Goal: Check status

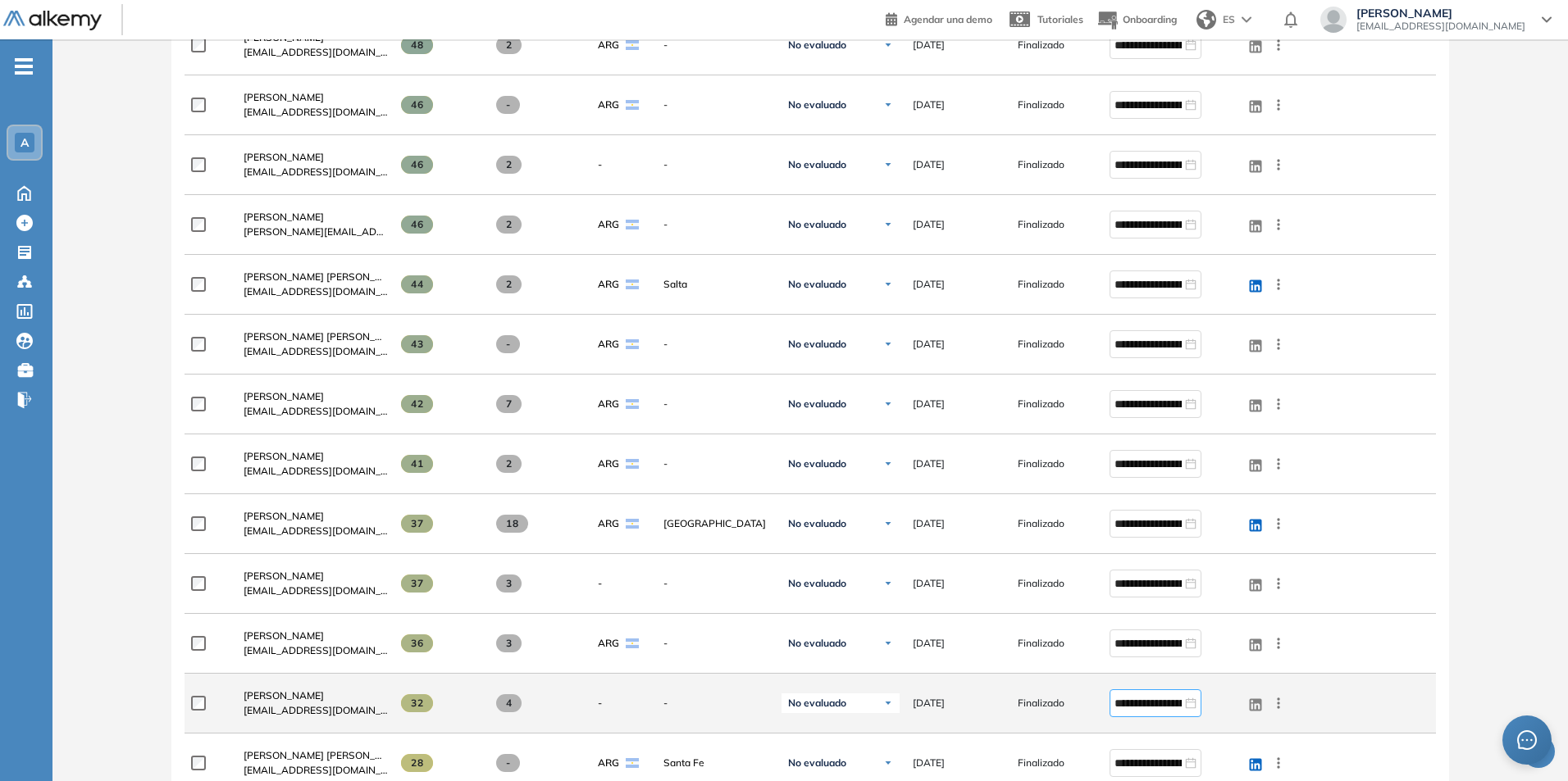
scroll to position [1546, 0]
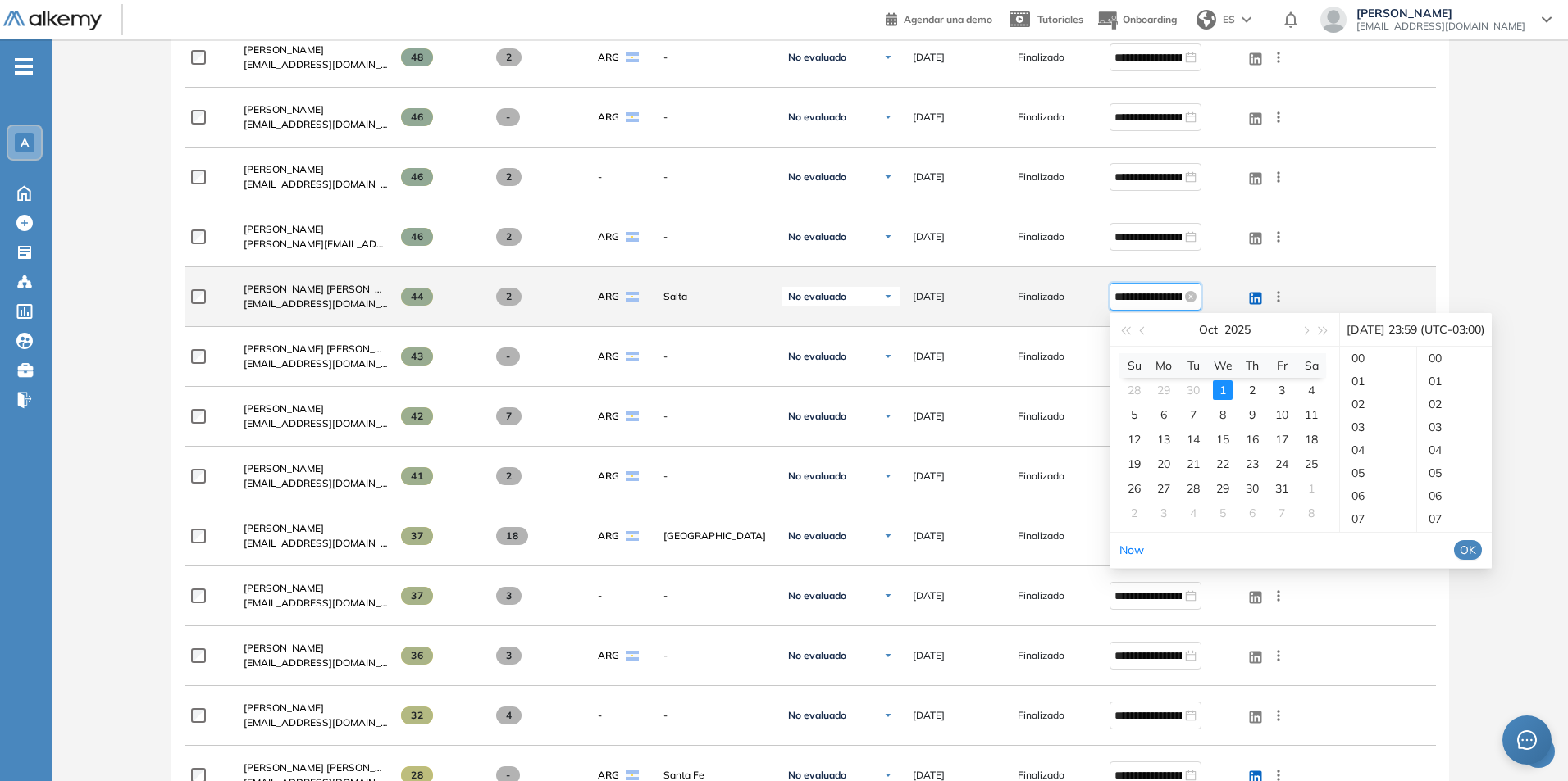
click at [1137, 298] on input "**********" at bounding box center [1148, 297] width 68 height 18
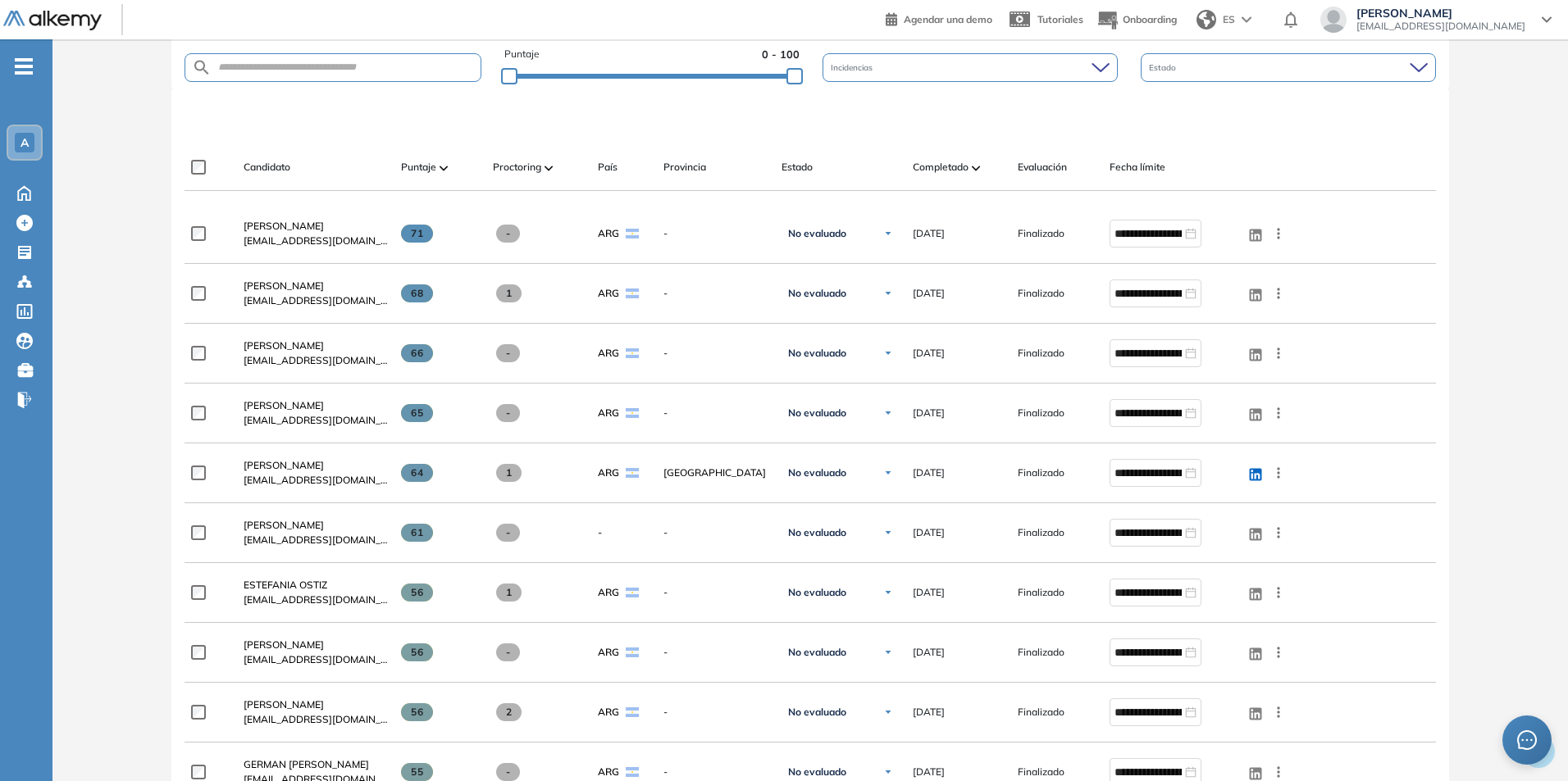
scroll to position [0, 0]
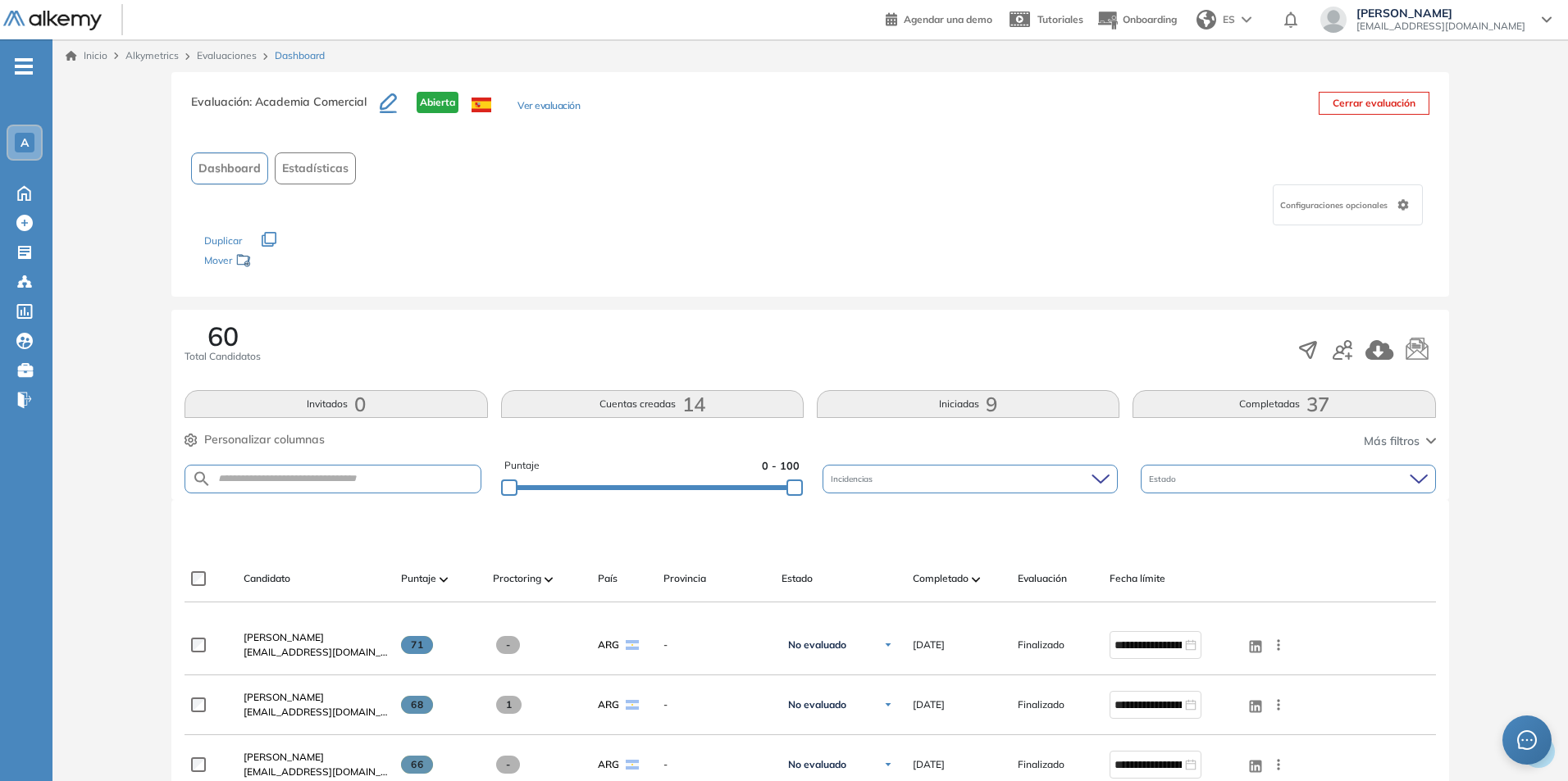
click at [978, 582] on img at bounding box center [976, 579] width 8 height 5
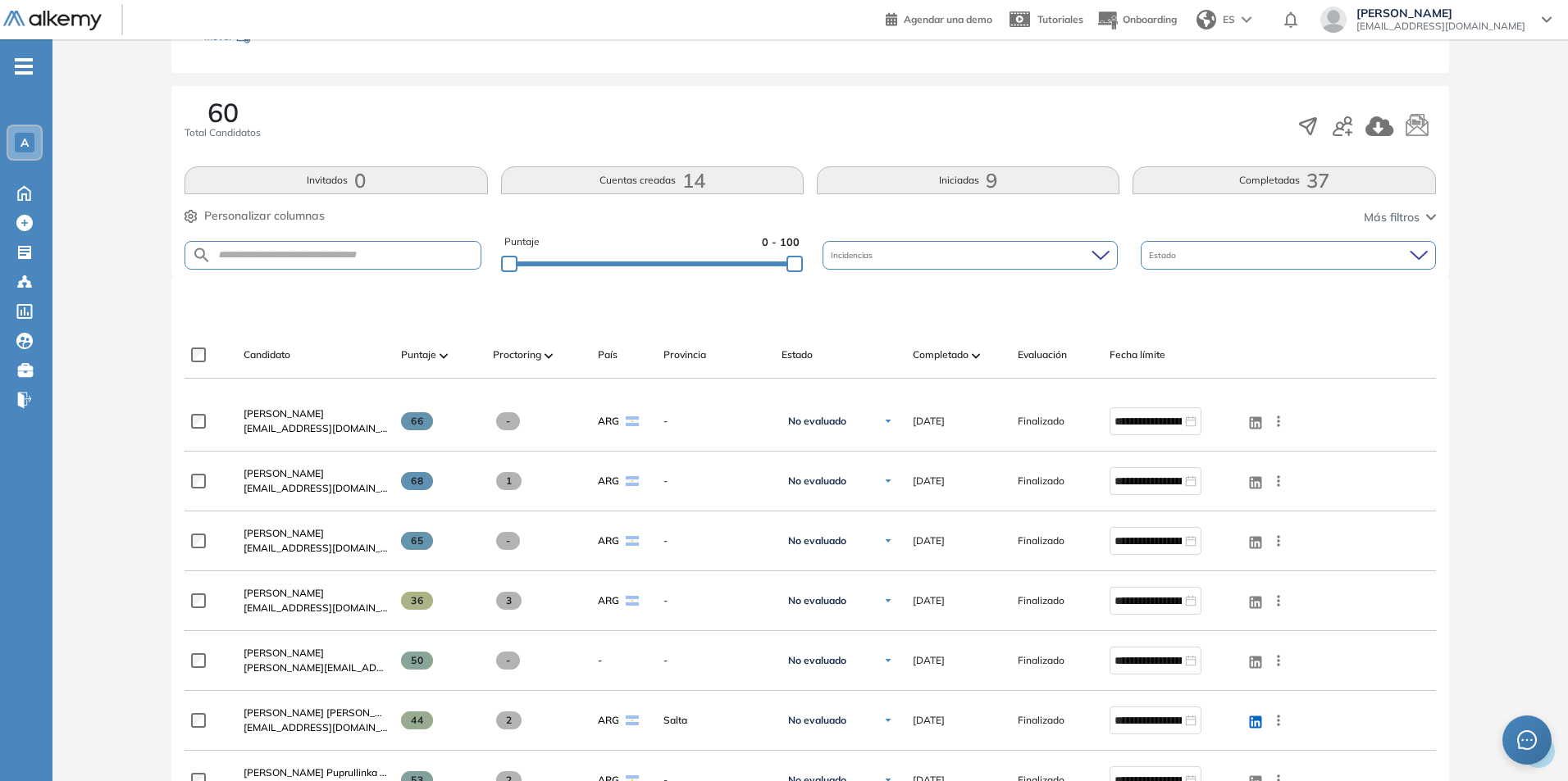
scroll to position [246, 0]
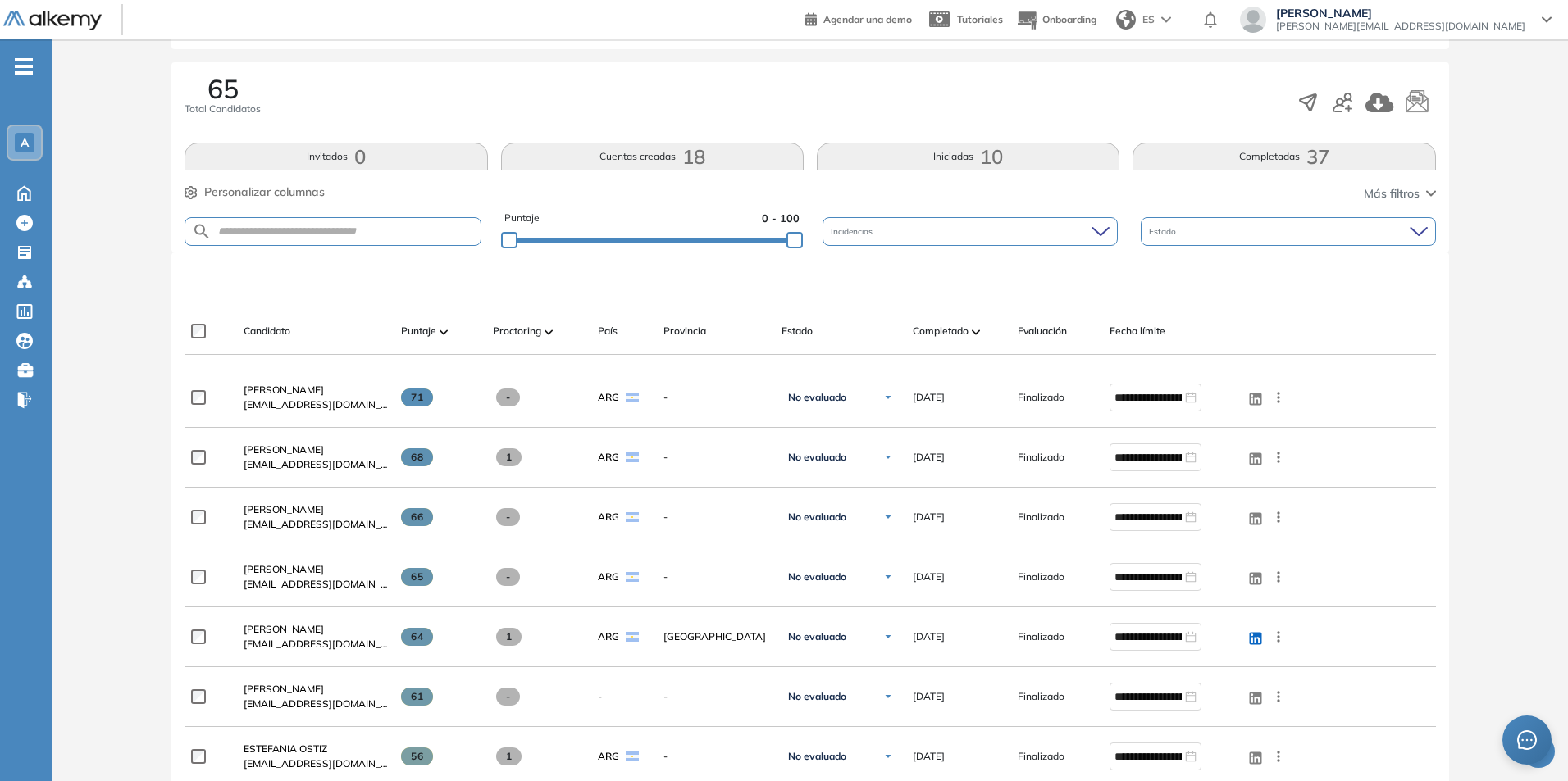
scroll to position [246, 0]
click at [974, 331] on img at bounding box center [976, 333] width 8 height 5
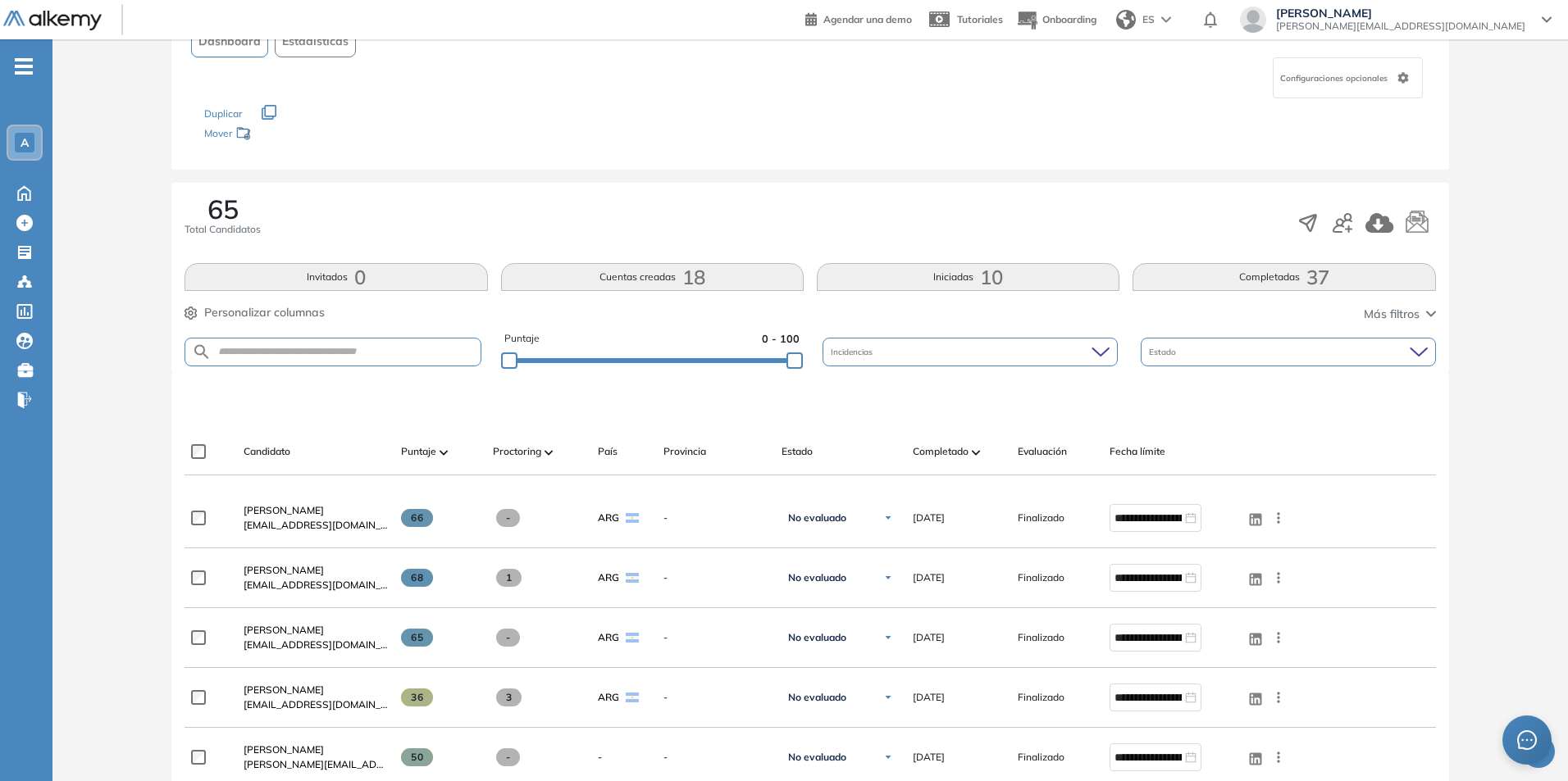
scroll to position [164, 0]
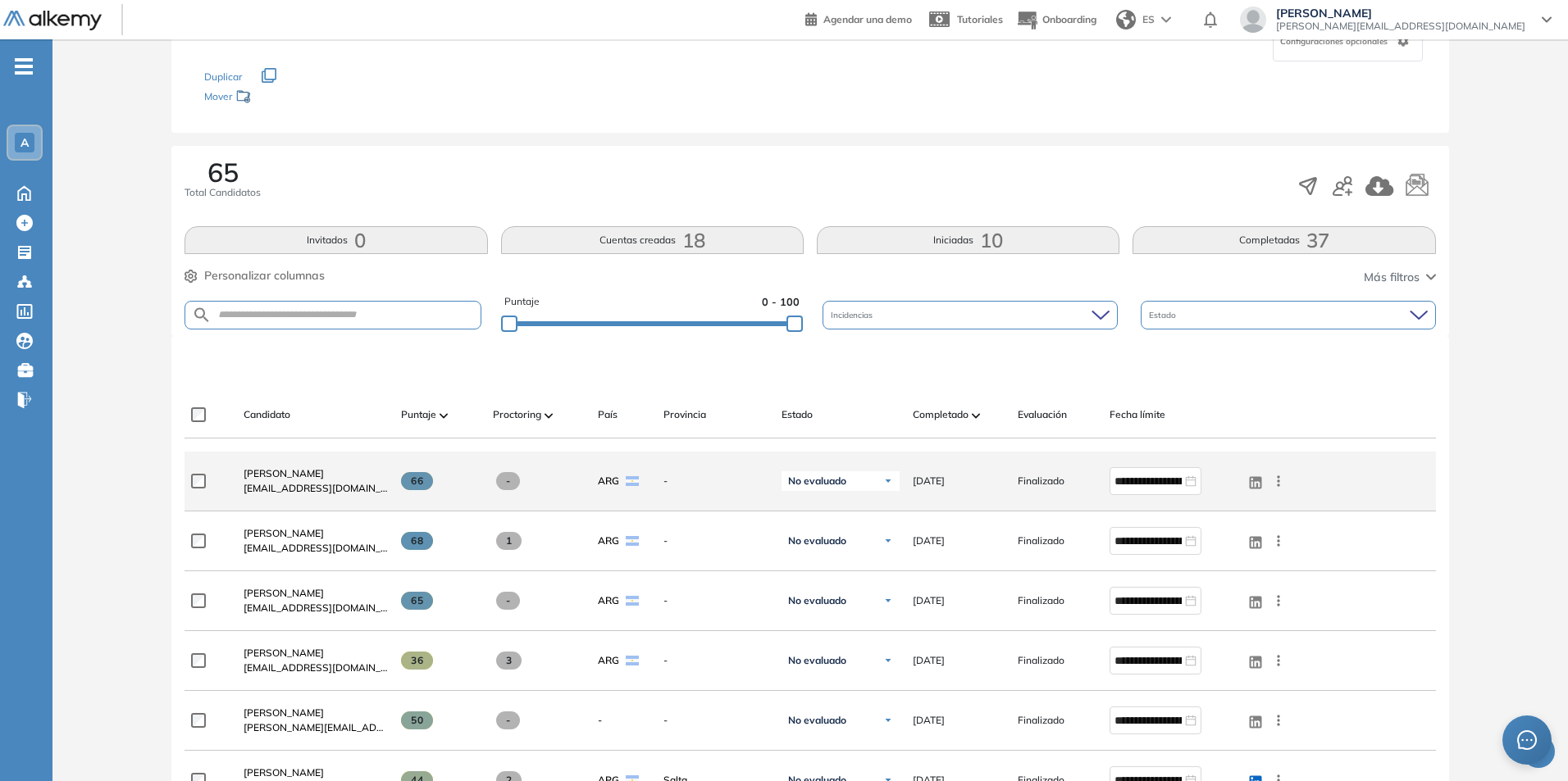
click at [928, 481] on span "[DATE]" at bounding box center [928, 481] width 32 height 15
click at [934, 481] on span "[DATE]" at bounding box center [928, 481] width 32 height 15
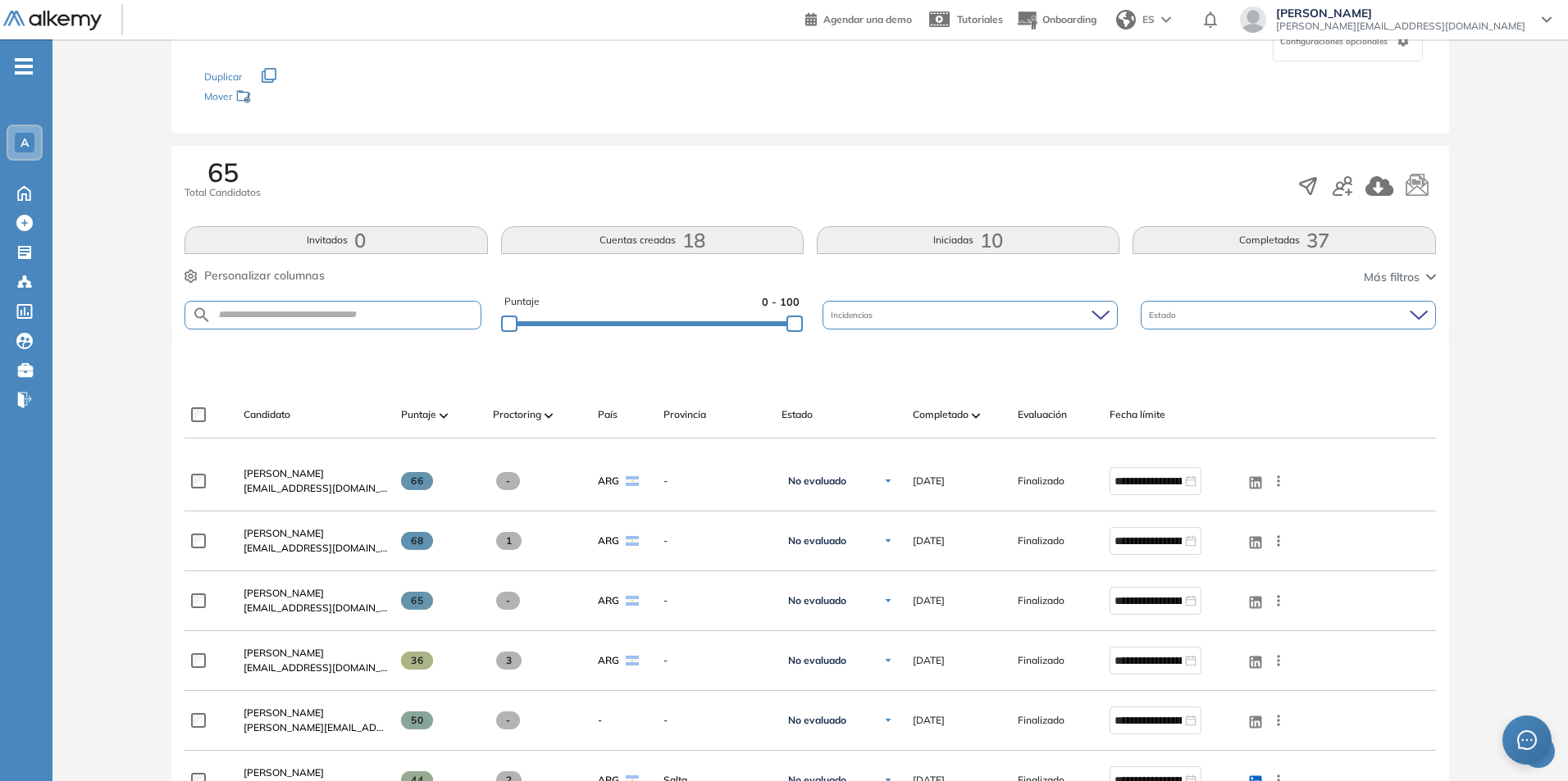
click at [906, 307] on div "Incidencias" at bounding box center [969, 315] width 295 height 28
click at [947, 172] on div "65 Total Candidatos" at bounding box center [810, 185] width 1250 height 54
click at [1232, 315] on div "Estado" at bounding box center [1288, 315] width 295 height 28
click at [1044, 185] on div "65 Total Candidatos" at bounding box center [810, 185] width 1250 height 54
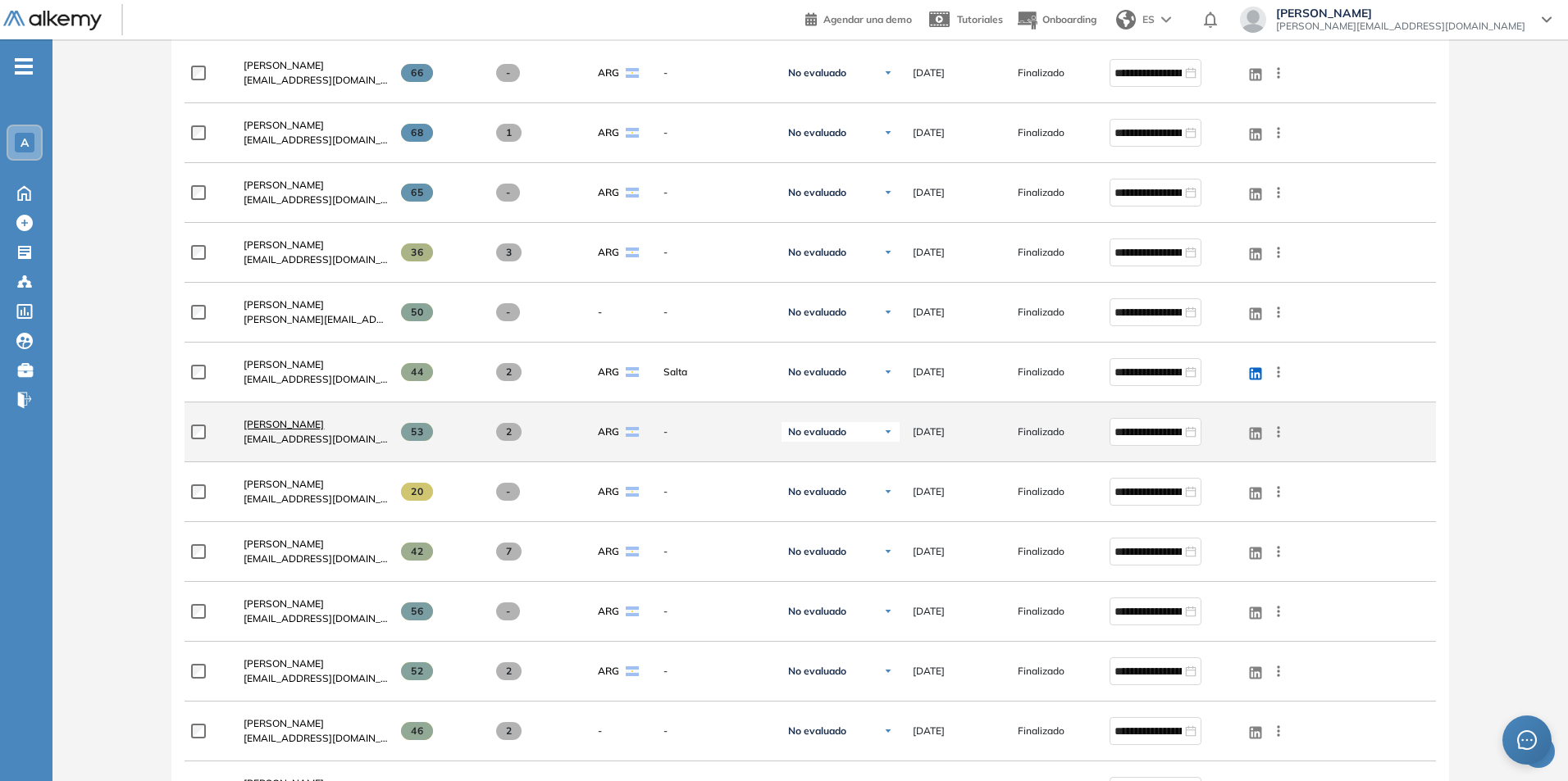
scroll to position [574, 0]
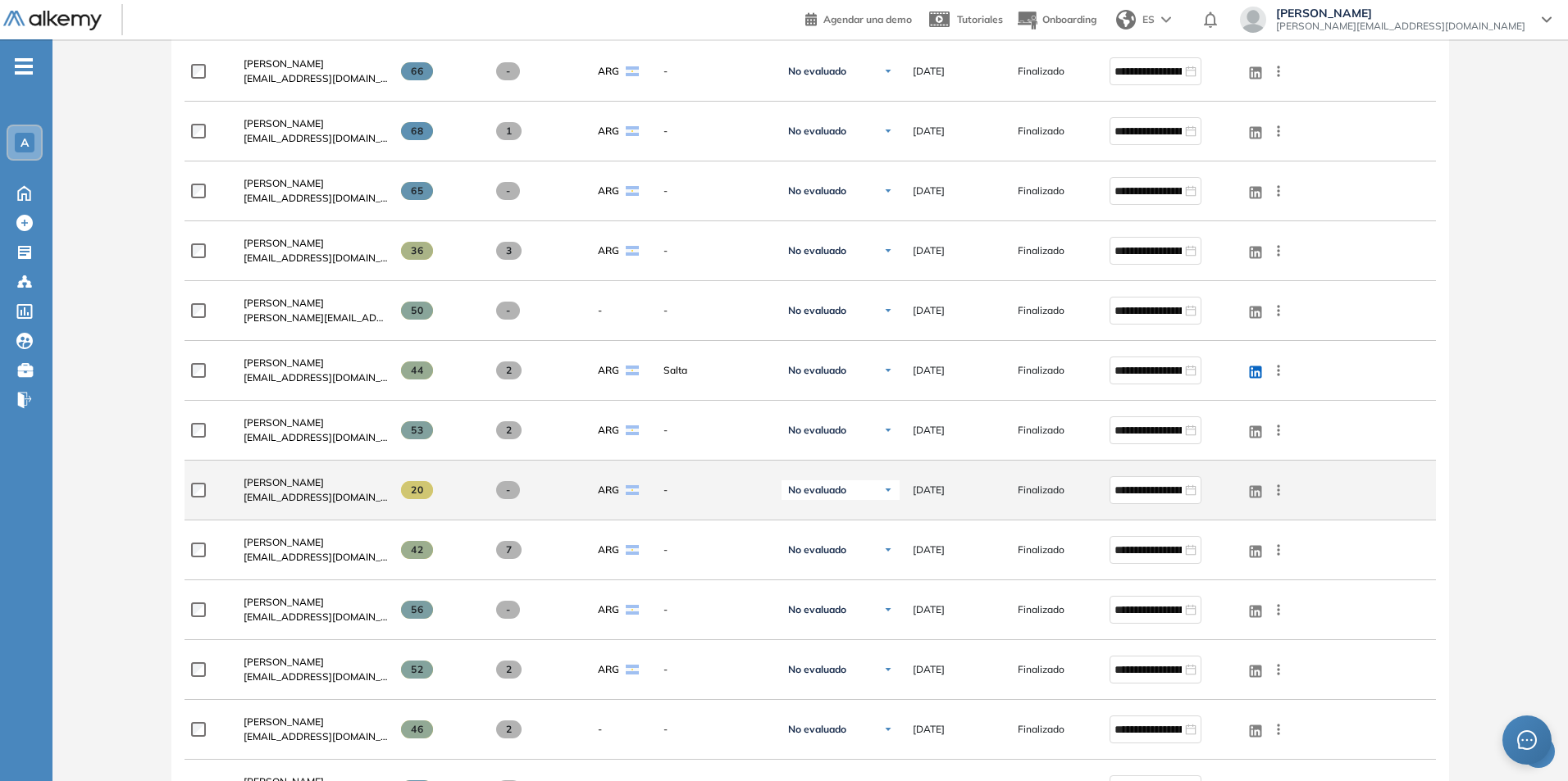
click at [288, 490] on span "[EMAIL_ADDRESS][DOMAIN_NAME]" at bounding box center [316, 497] width 144 height 15
click at [295, 482] on span "[PERSON_NAME]" at bounding box center [284, 482] width 80 height 12
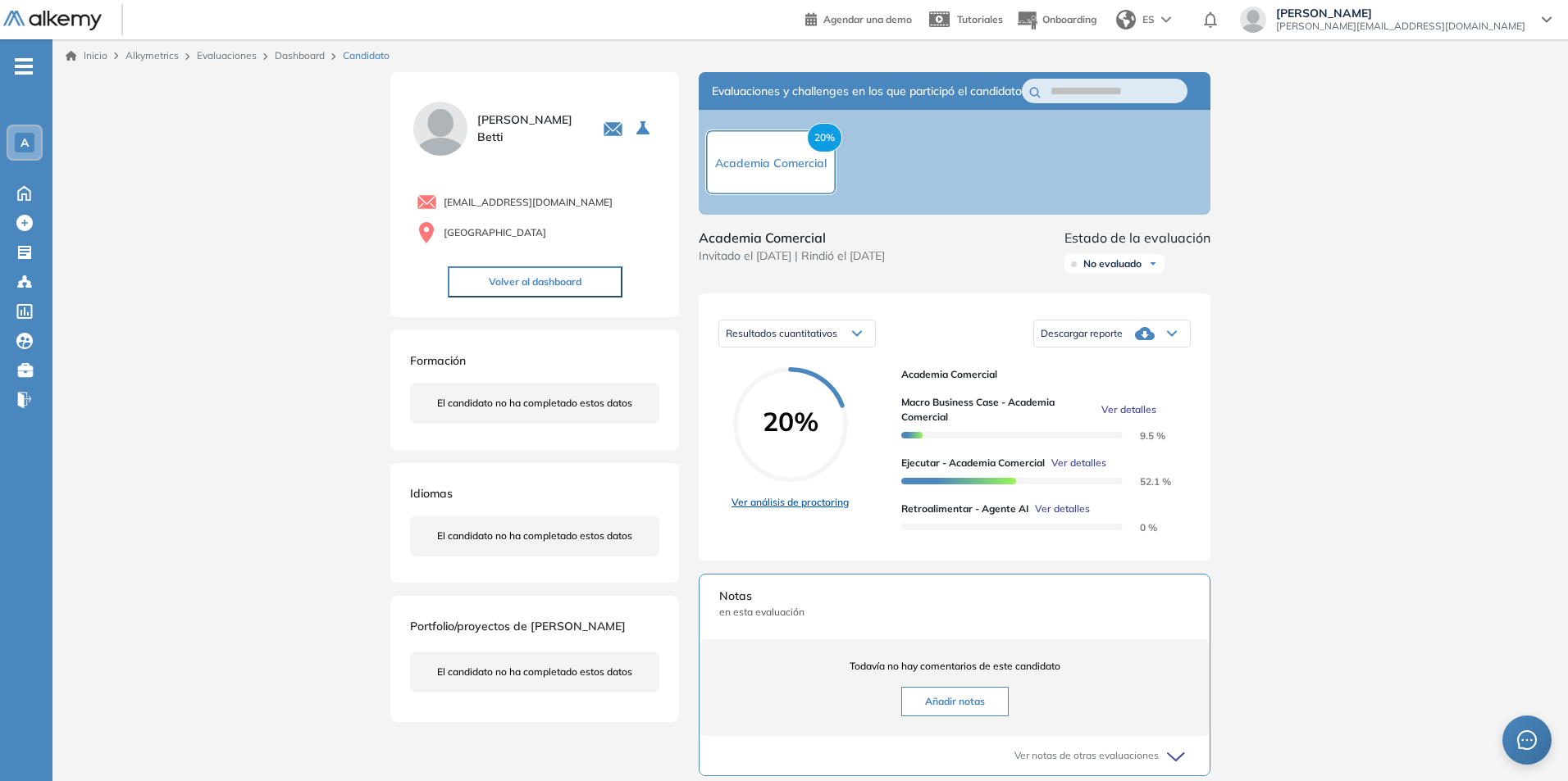
click at [771, 510] on link "Ver análisis de proctoring" at bounding box center [789, 503] width 117 height 15
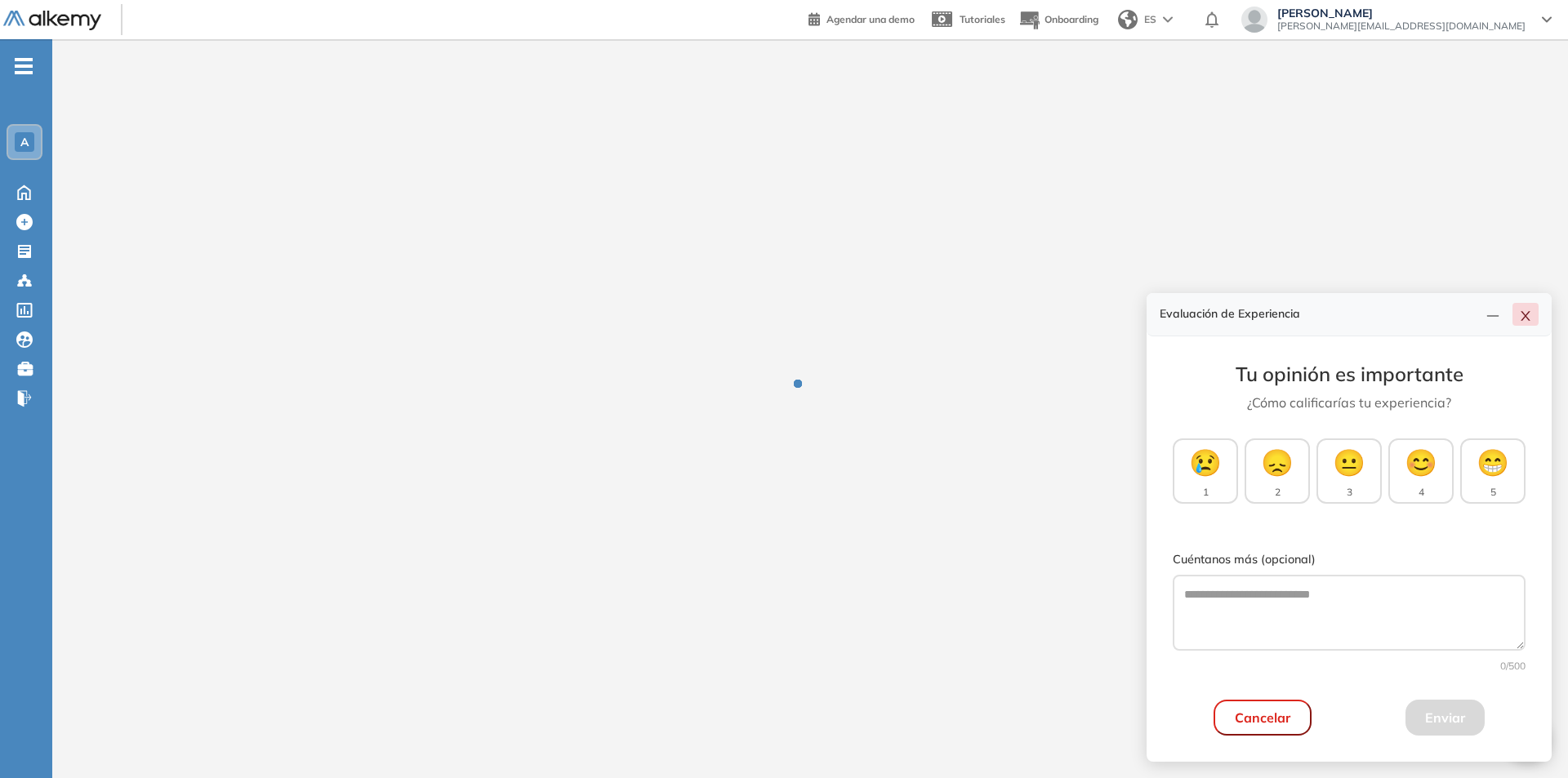
click at [1530, 314] on icon "close" at bounding box center [1525, 316] width 13 height 13
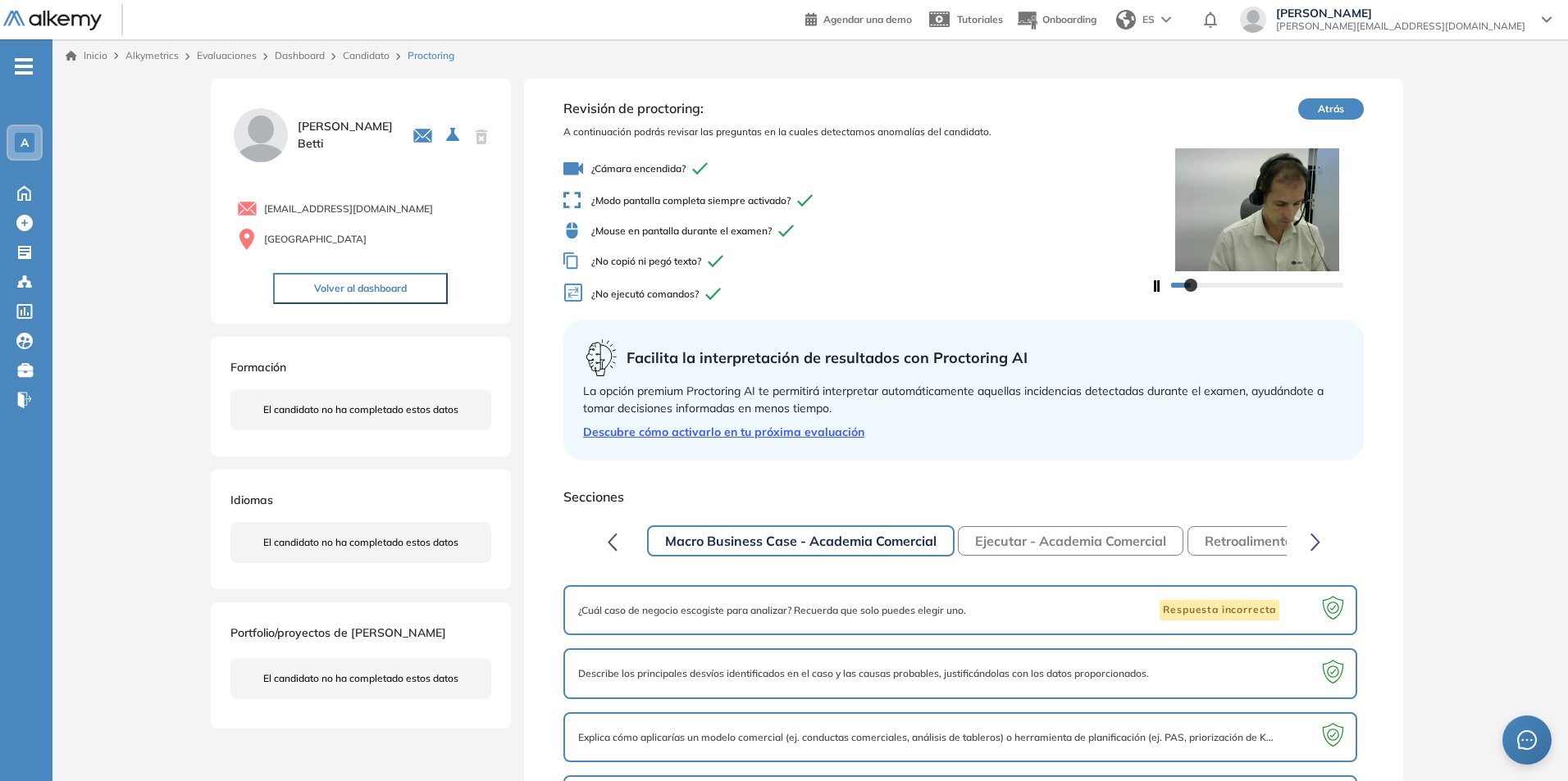
click at [1336, 106] on button "Atrás" at bounding box center [1331, 109] width 66 height 21
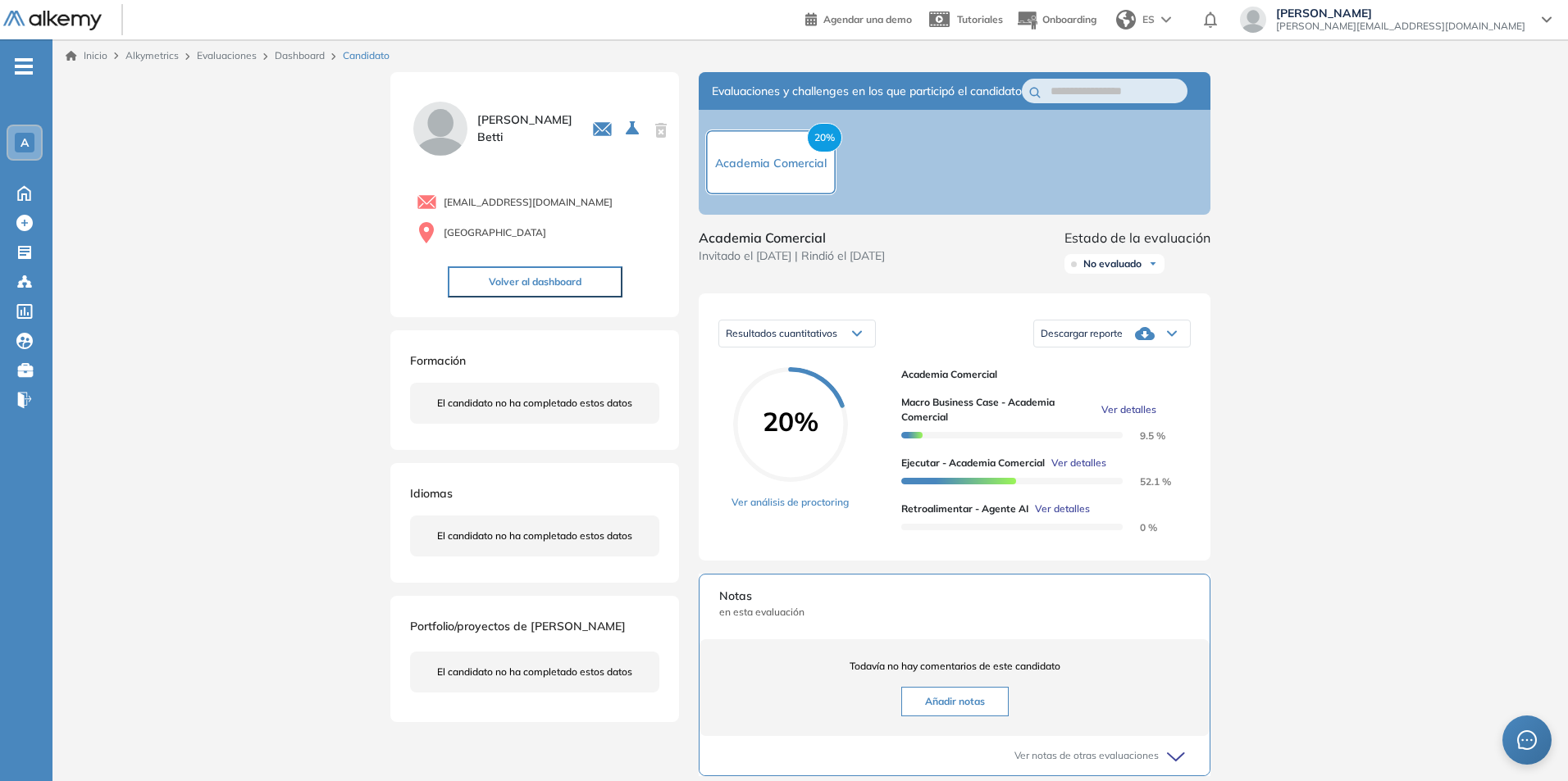
click at [1078, 516] on span "Ver detalles" at bounding box center [1062, 509] width 55 height 15
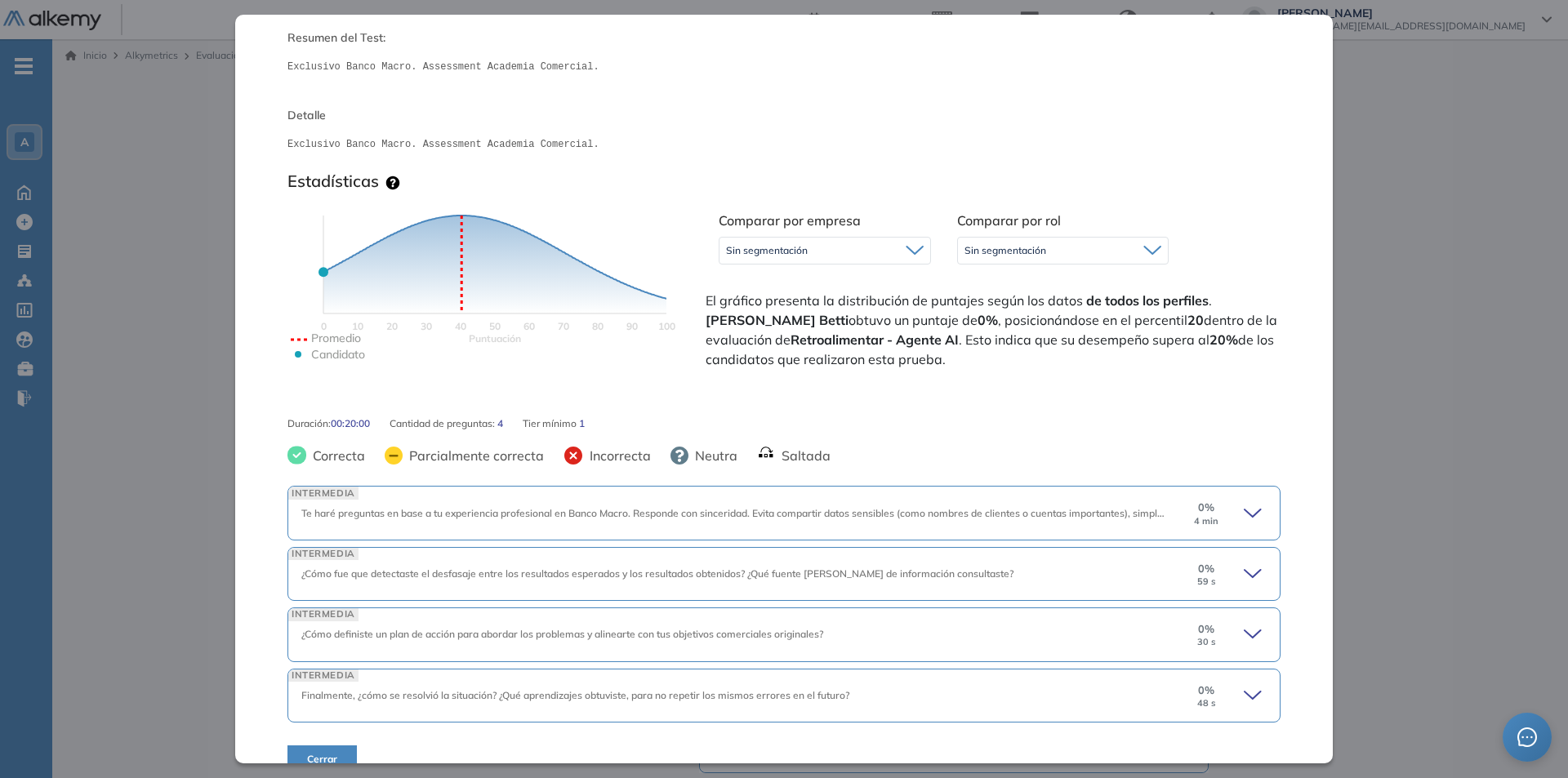
scroll to position [189, 0]
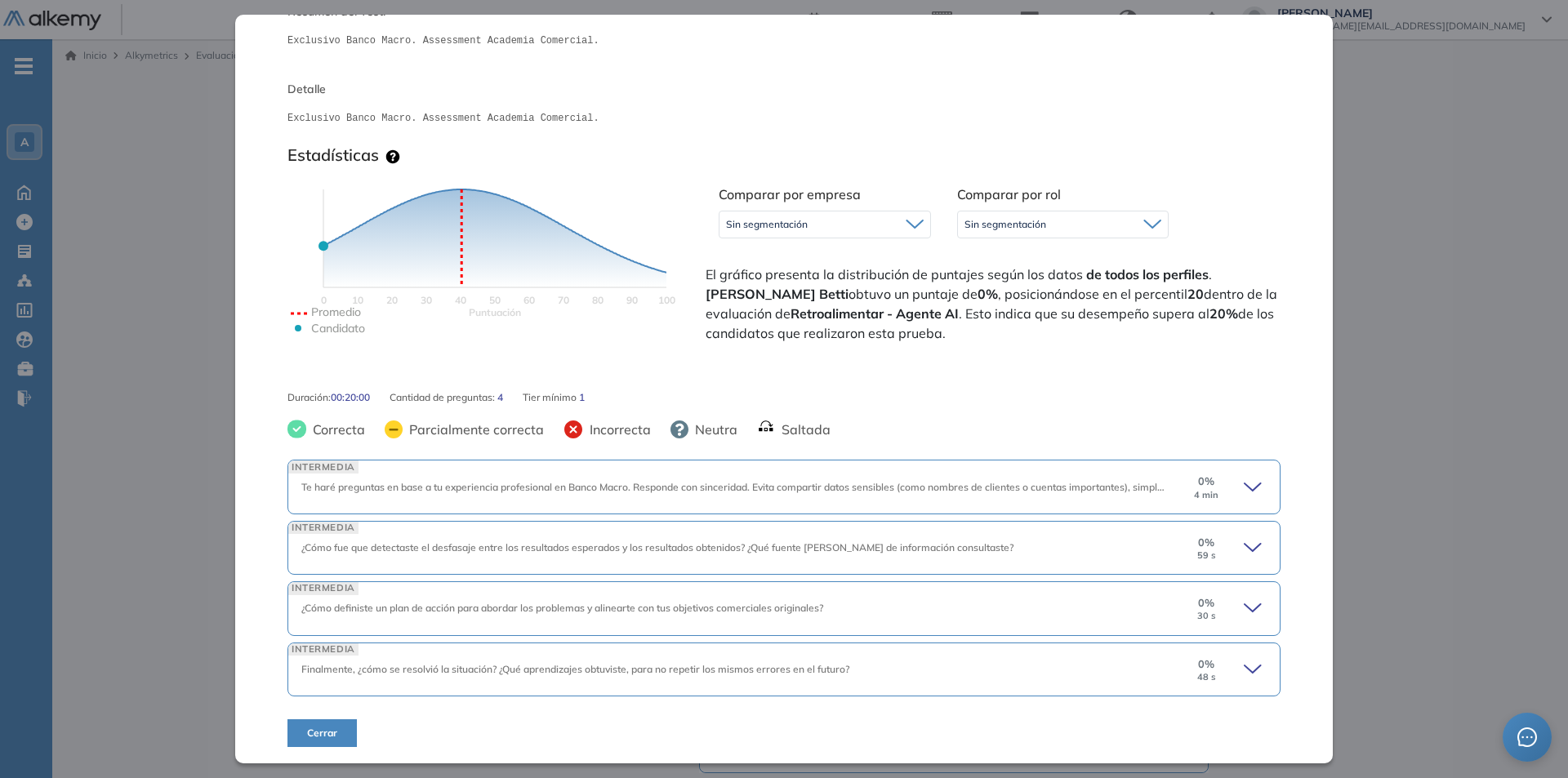
click at [1243, 483] on icon at bounding box center [1254, 487] width 23 height 23
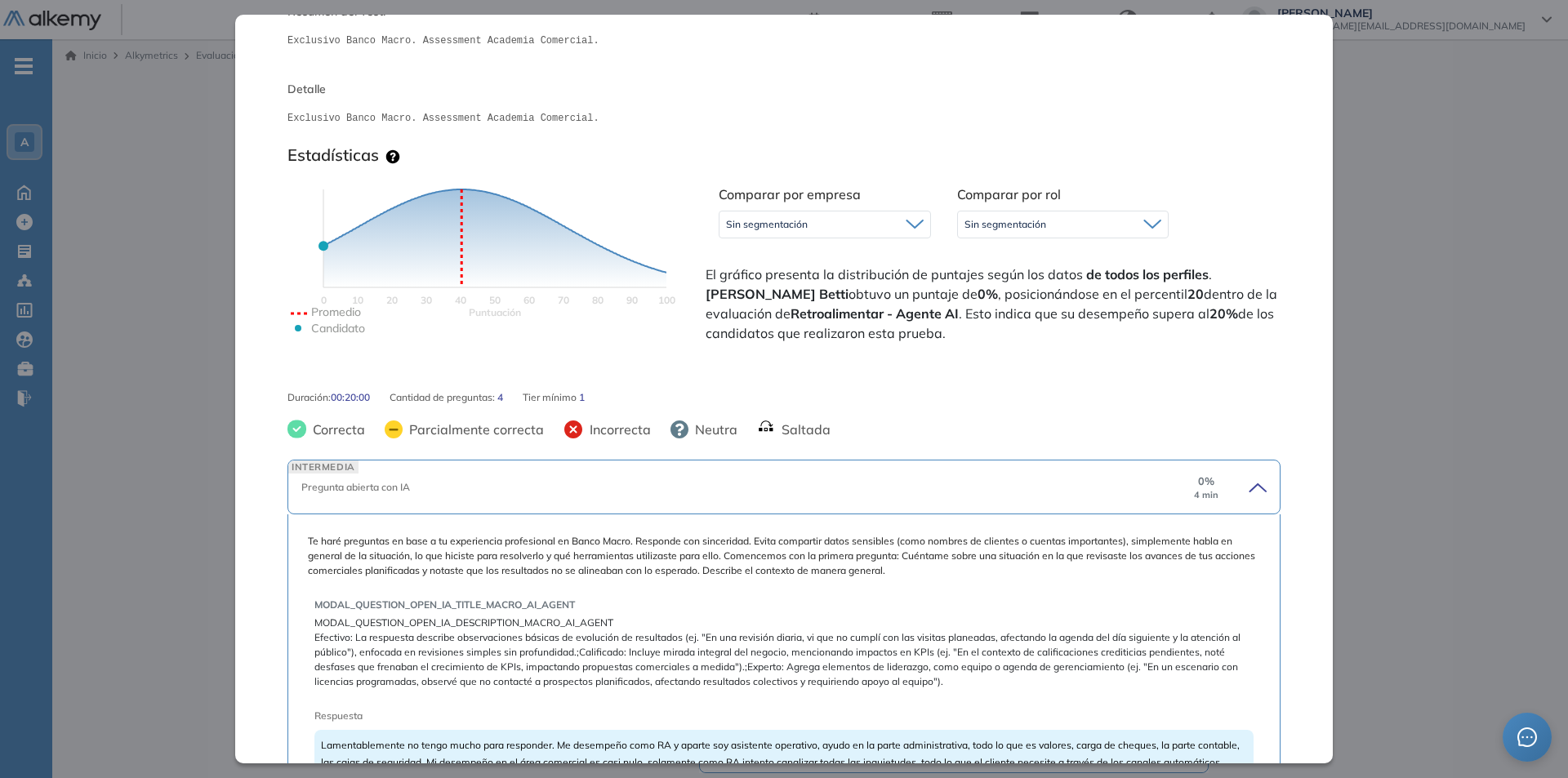
scroll to position [434, 0]
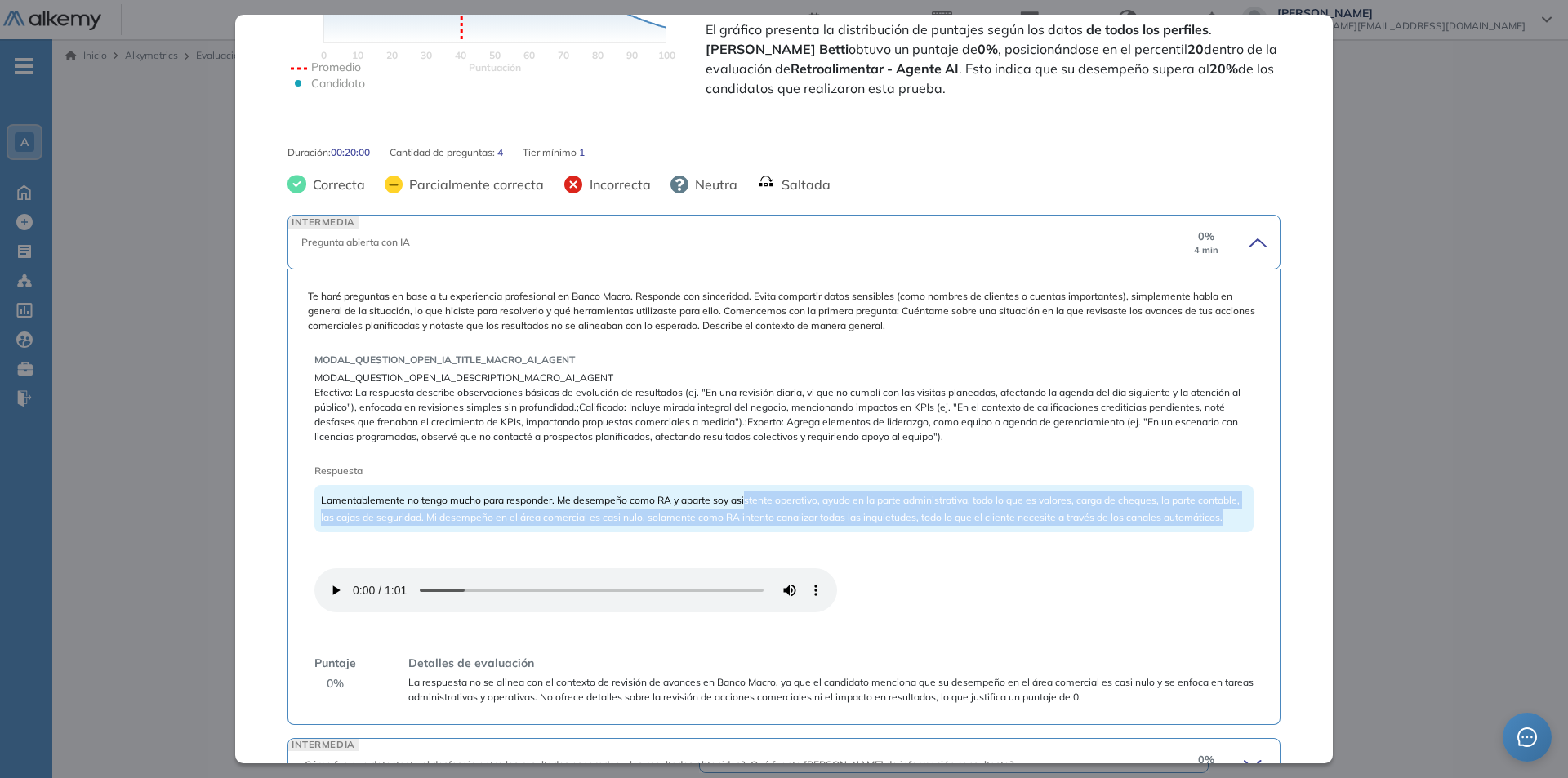
drag, startPoint x: 742, startPoint y: 500, endPoint x: 744, endPoint y: 525, distance: 25.1
click at [1186, 529] on div "Lamentablemente no tengo mucho para responder. Me desempeño como RA y aparte so…" at bounding box center [784, 509] width 939 height 47
click at [558, 518] on span "Lamentablemente no tengo mucho para responder. Me desempeño como RA y aparte so…" at bounding box center [780, 509] width 919 height 29
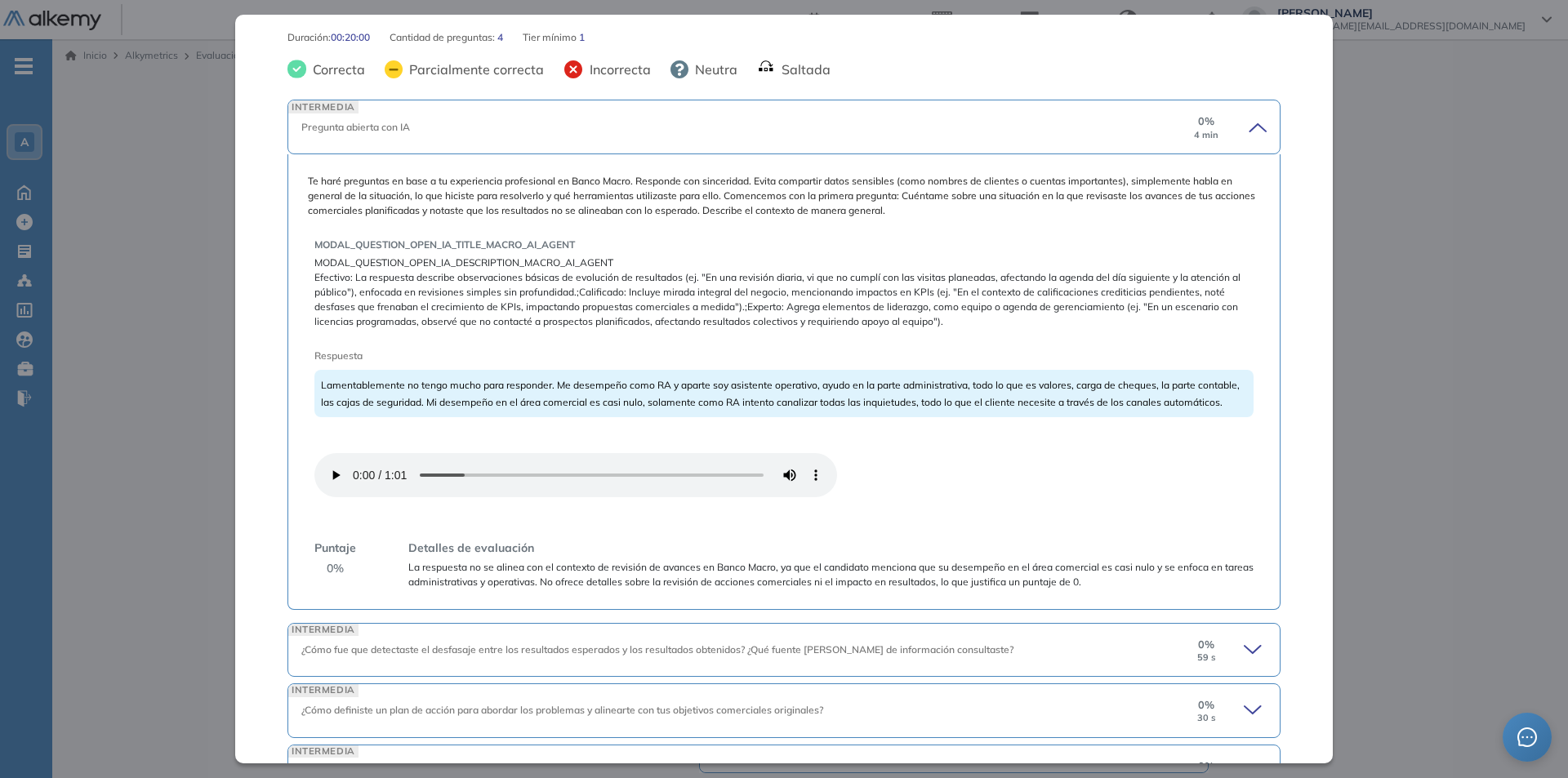
scroll to position [669, 0]
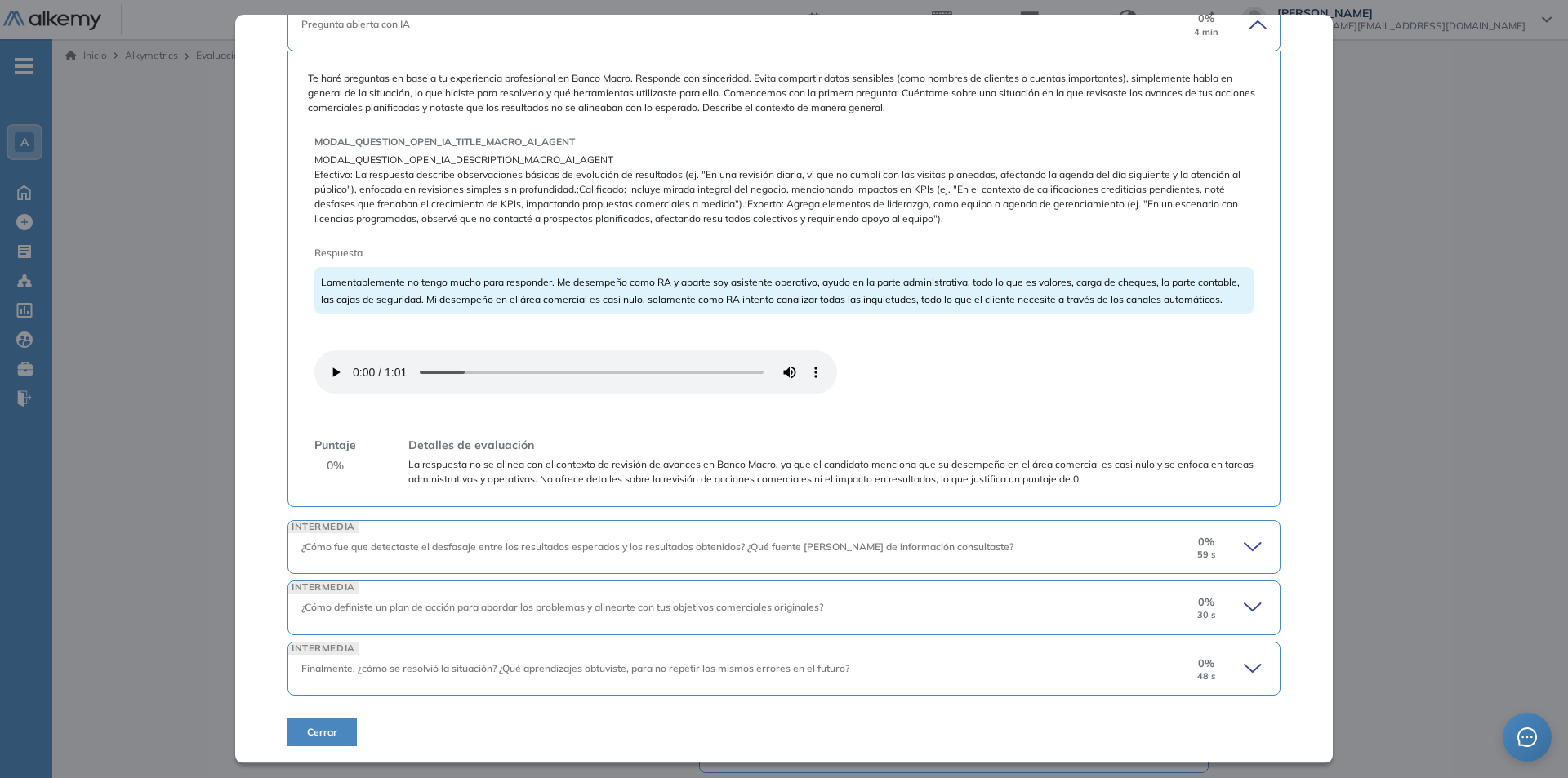
click at [1243, 545] on icon at bounding box center [1254, 546] width 23 height 23
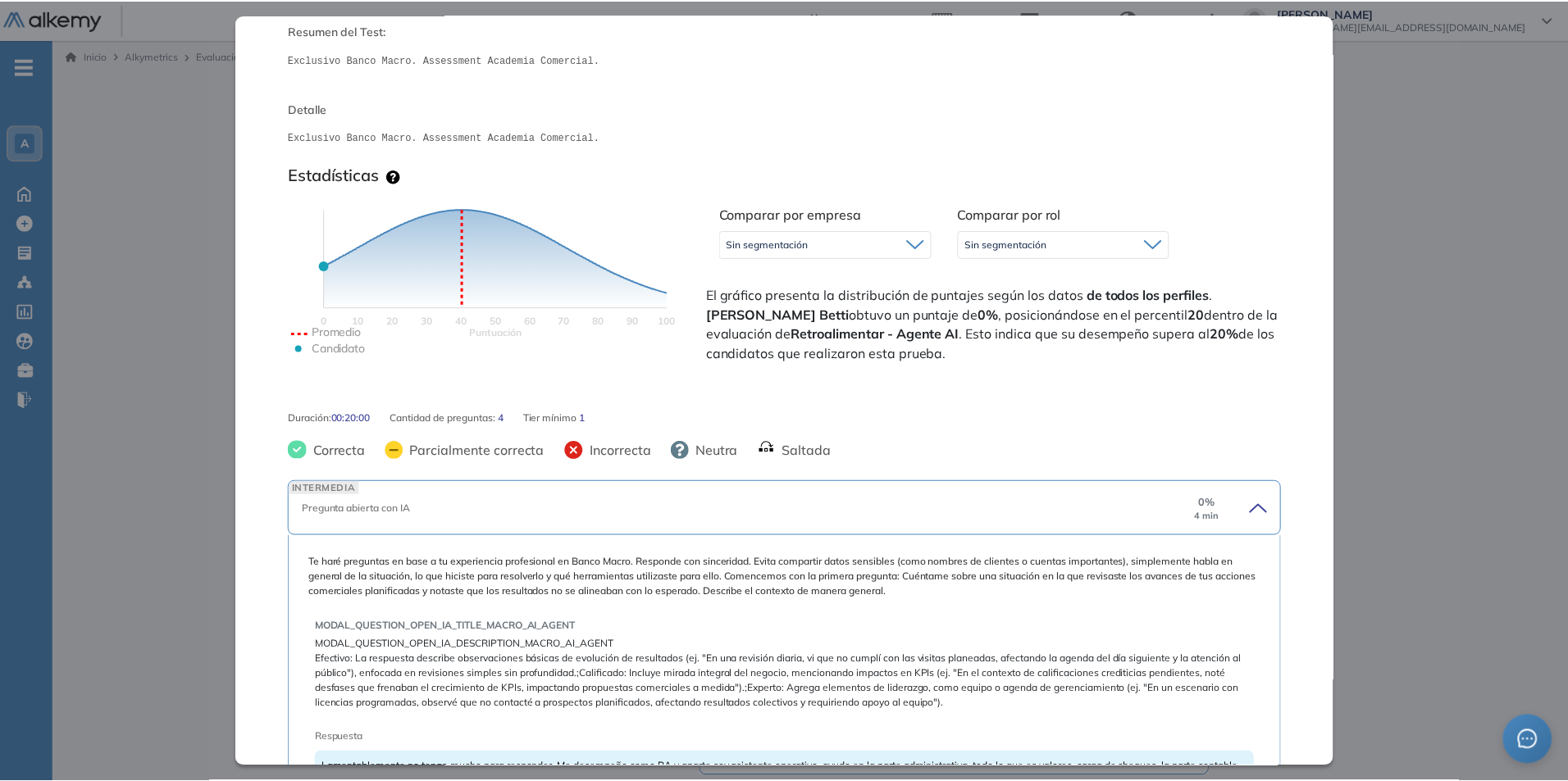
scroll to position [0, 0]
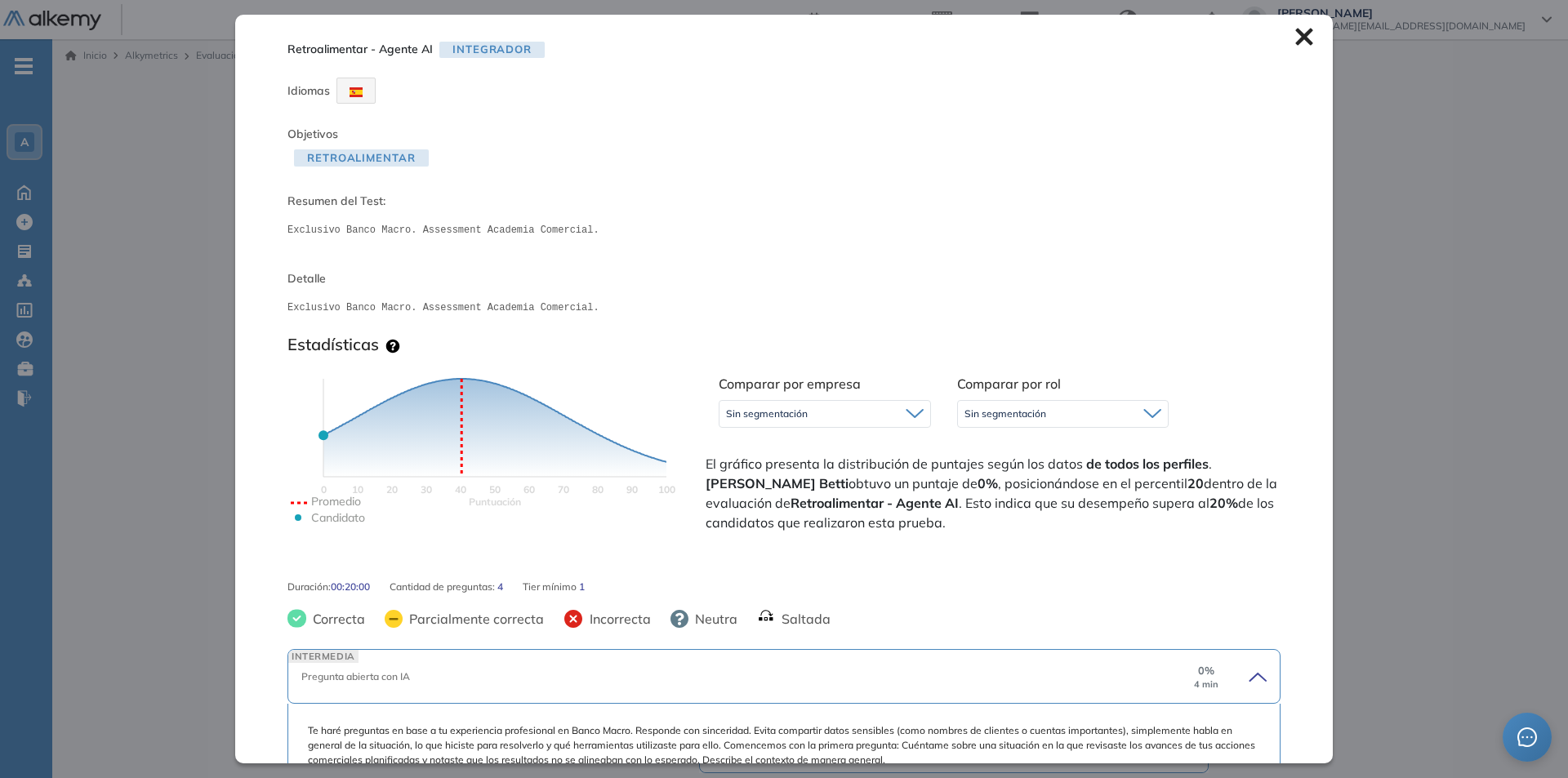
click at [1297, 28] on icon at bounding box center [1304, 37] width 18 height 18
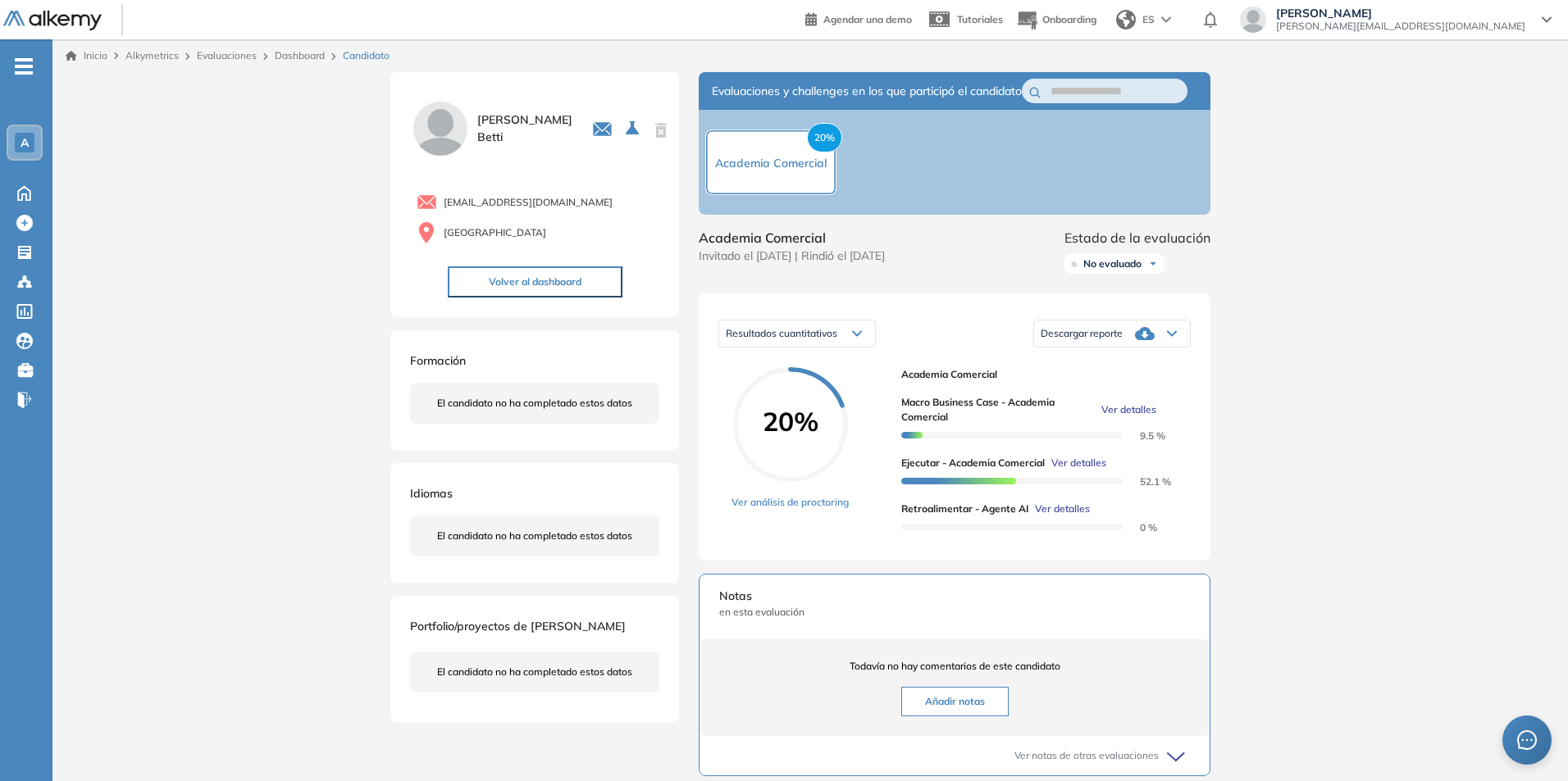
click at [16, 137] on div "A" at bounding box center [25, 143] width 20 height 20
click at [206, 146] on div "Inicio Alkymetrics Evaluaciones Dashboard Candidato Duración : 00:00:00 Cantida…" at bounding box center [810, 557] width 1515 height 1035
